Goal: Task Accomplishment & Management: Use online tool/utility

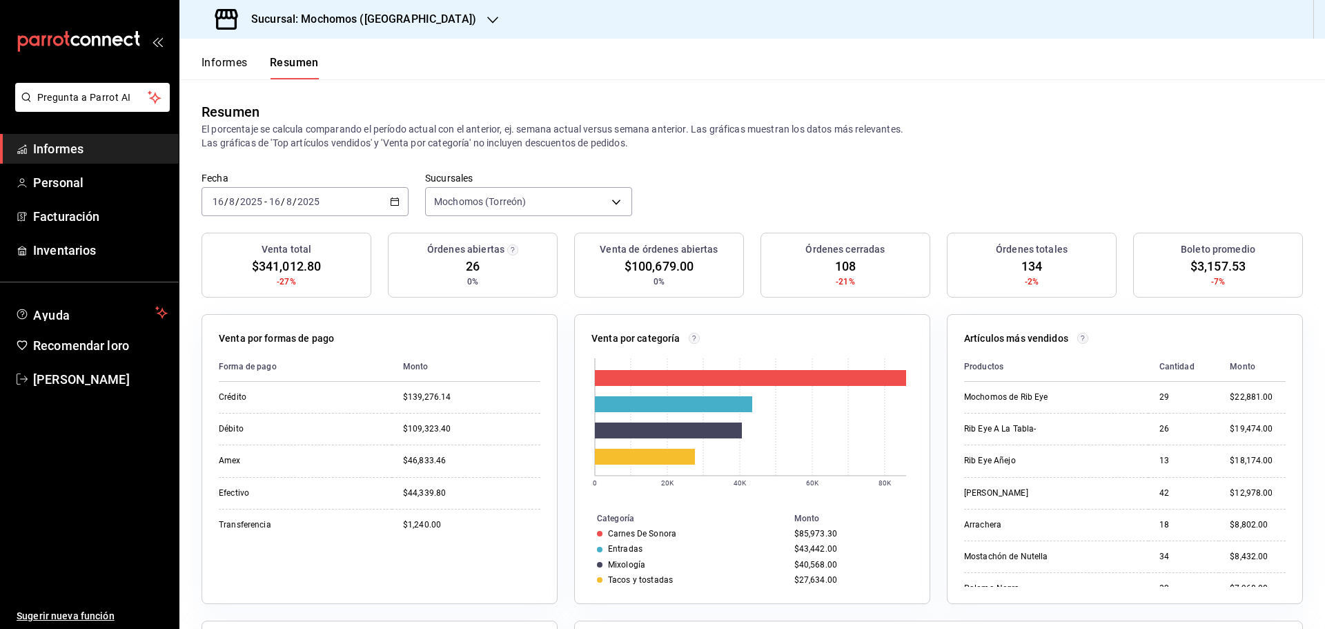
click at [213, 62] on font "Informes" at bounding box center [225, 62] width 46 height 13
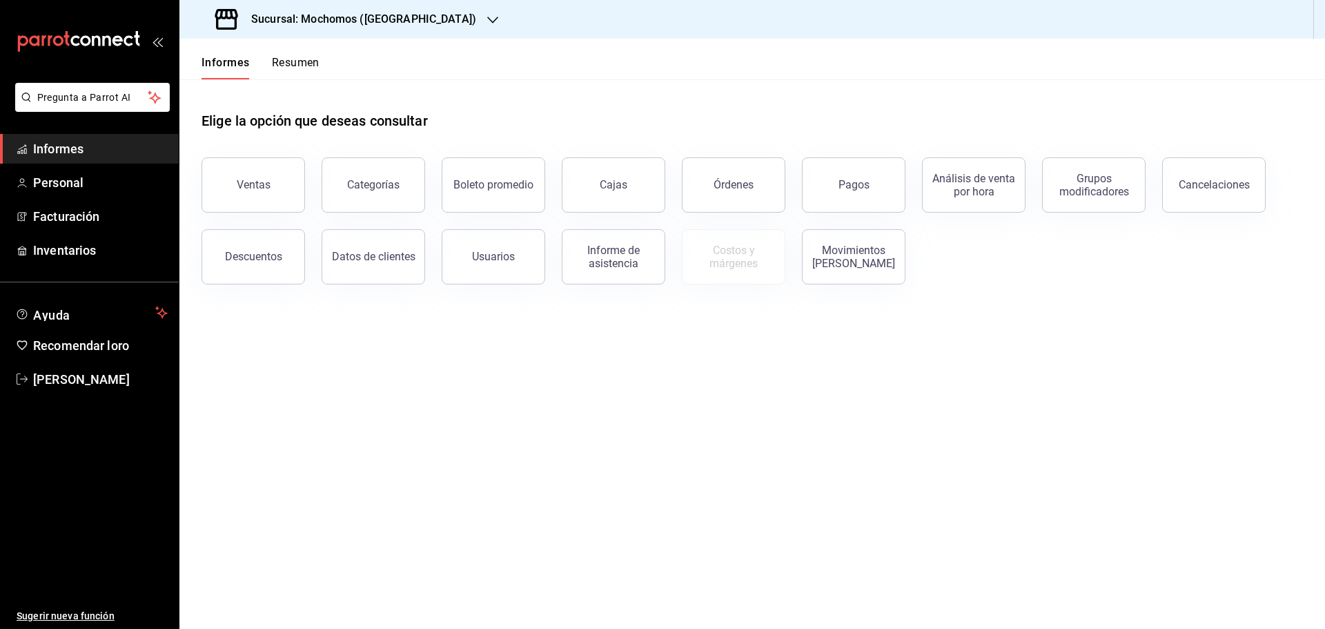
click at [288, 68] on font "Resumen" at bounding box center [296, 62] width 48 height 13
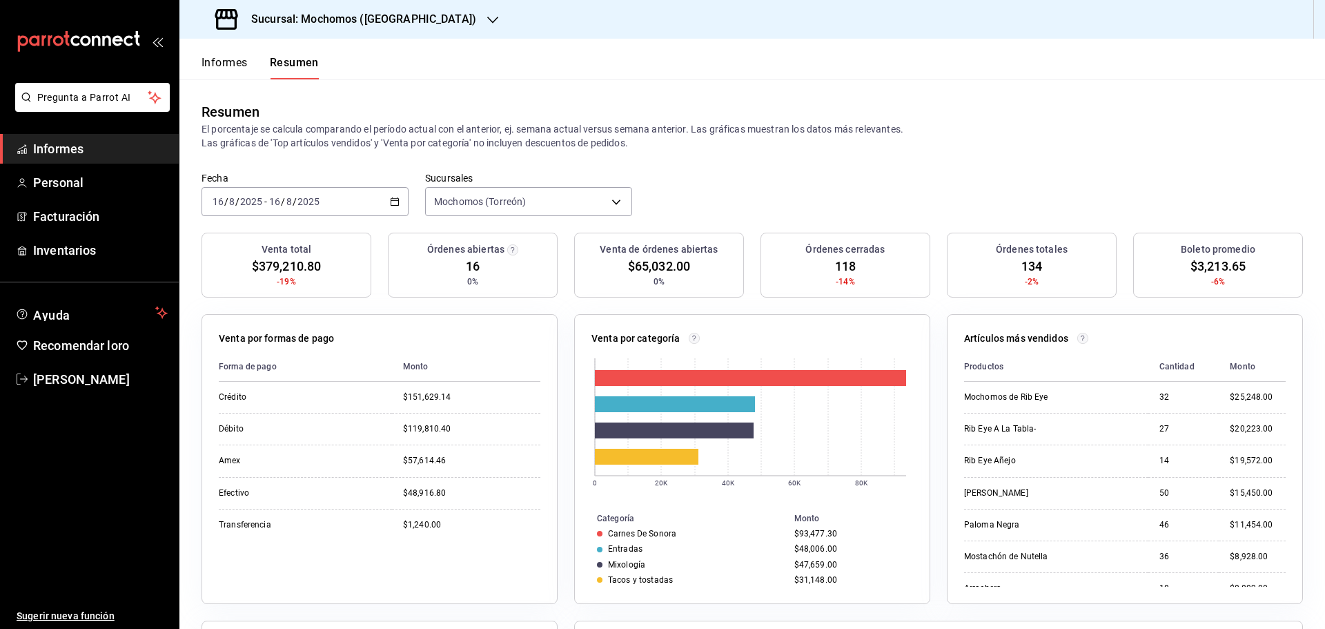
click at [235, 66] on font "Informes" at bounding box center [225, 62] width 46 height 13
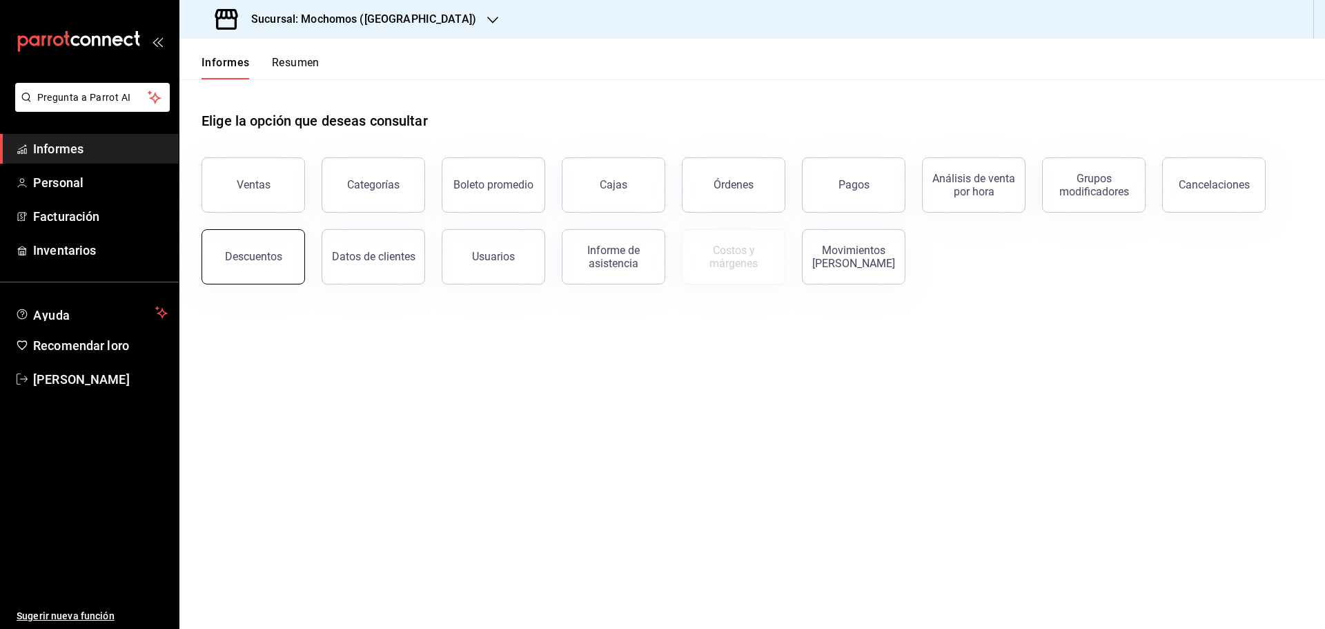
click at [287, 255] on button "Descuentos" at bounding box center [254, 256] width 104 height 55
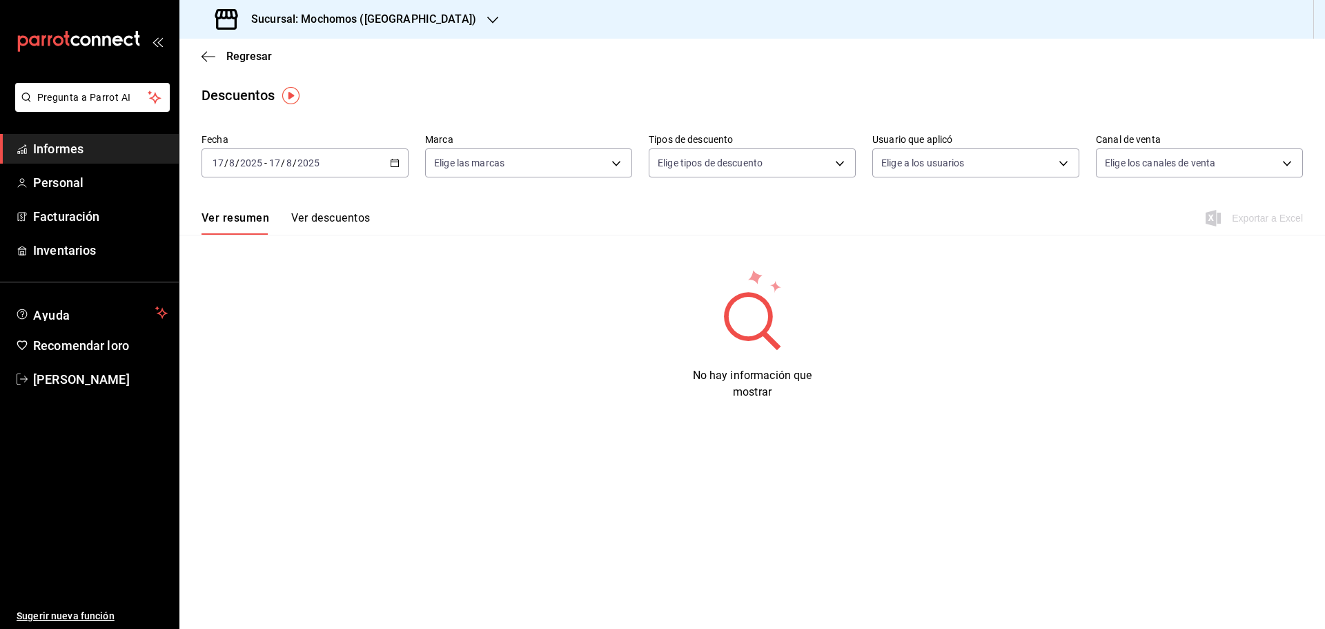
click at [402, 163] on div "[DATE] [DATE] - [DATE] [DATE]" at bounding box center [305, 162] width 207 height 29
click at [255, 361] on font "Rango de fechas" at bounding box center [249, 359] width 73 height 11
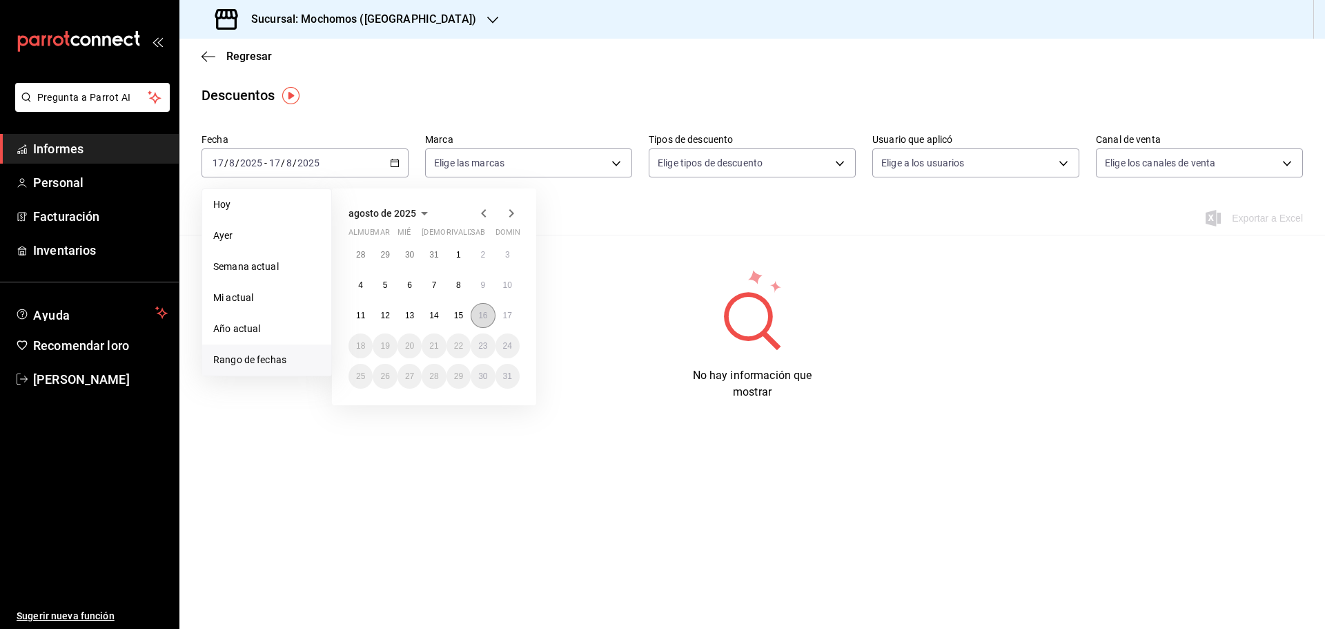
click at [486, 319] on font "16" at bounding box center [482, 316] width 9 height 10
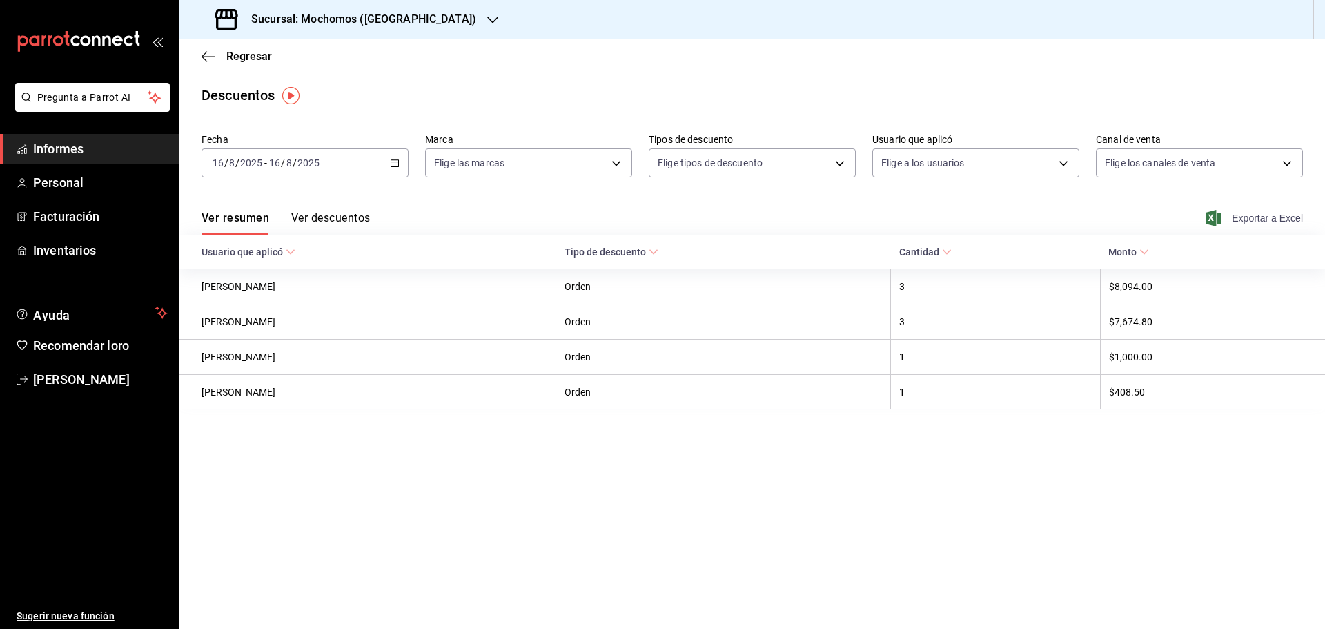
click at [1237, 219] on font "Exportar a Excel" at bounding box center [1267, 218] width 71 height 11
click at [244, 57] on font "Regresar" at bounding box center [249, 56] width 46 height 13
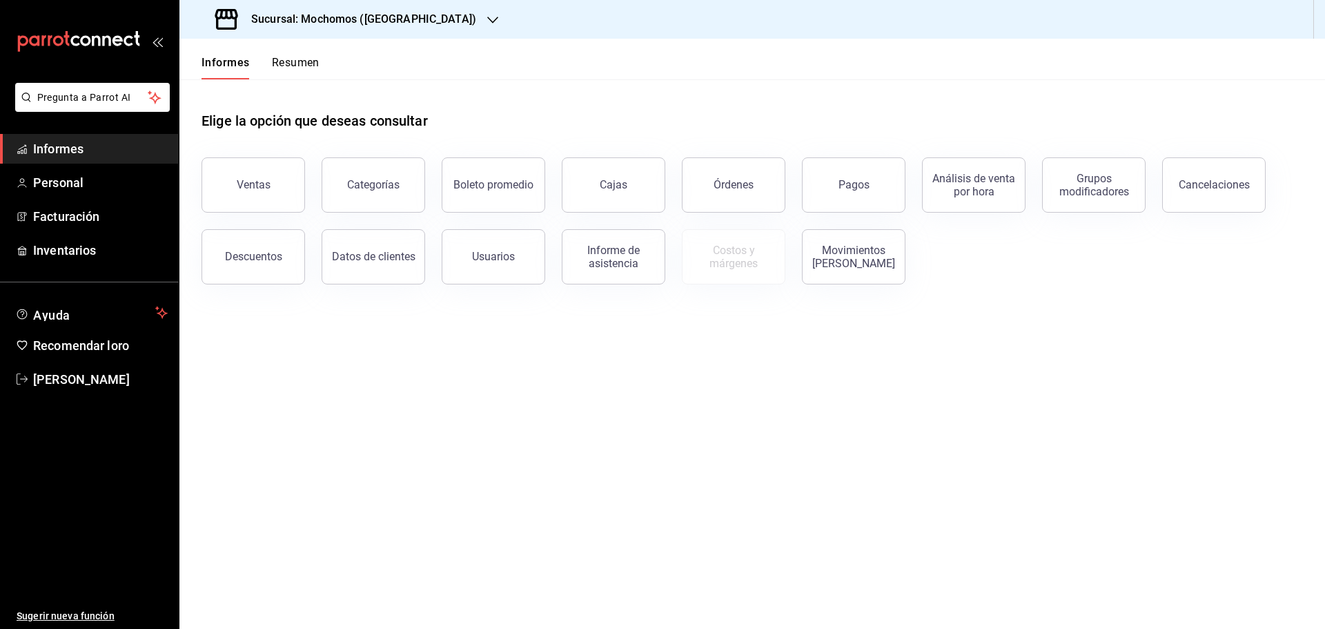
click at [303, 70] on button "Resumen" at bounding box center [296, 67] width 48 height 24
